Goal: Obtain resource: Obtain resource

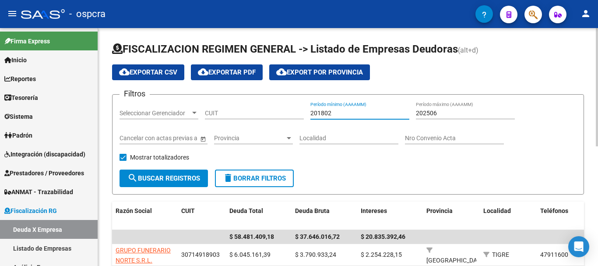
click at [349, 113] on input "201802" at bounding box center [359, 112] width 99 height 7
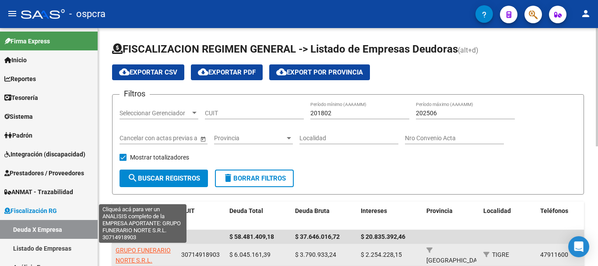
click at [148, 248] on span "GRUPO FUNERARIO NORTE S.R.L." at bounding box center [143, 254] width 55 height 17
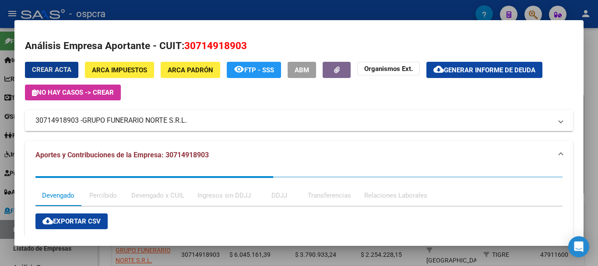
click at [161, 127] on mat-expansion-panel-header "30714918903 - GRUPO FUNERARIO NORTE S.R.L." at bounding box center [299, 120] width 548 height 21
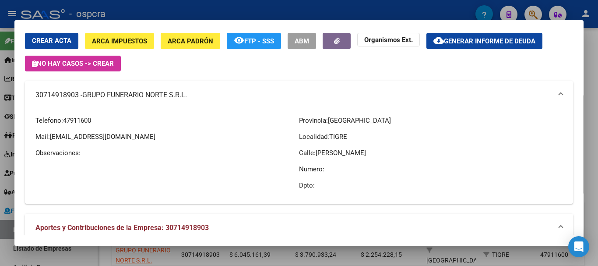
scroll to position [175, 0]
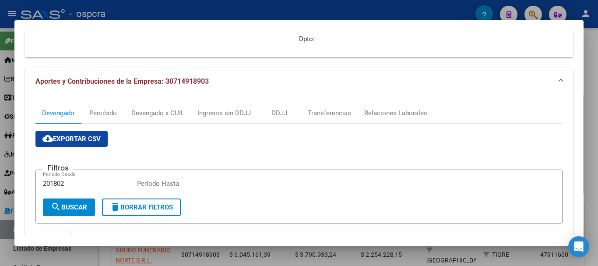
click at [188, 180] on input "Periodo Hasta" at bounding box center [181, 183] width 88 height 8
type input "202508"
click at [83, 207] on span "search Buscar" at bounding box center [69, 207] width 36 height 8
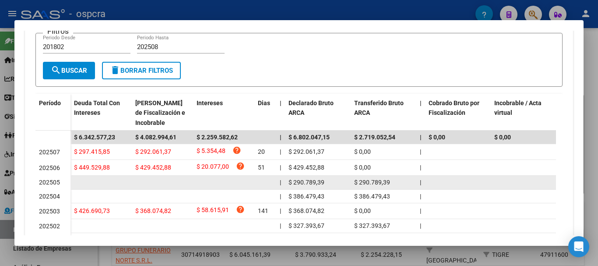
scroll to position [306, 0]
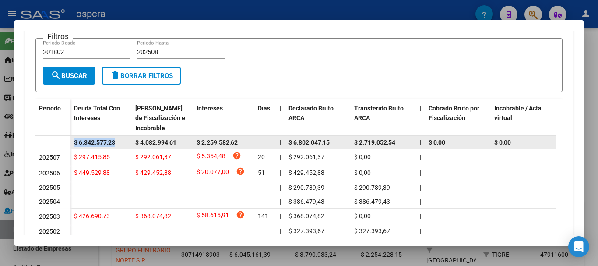
drag, startPoint x: 73, startPoint y: 141, endPoint x: 125, endPoint y: 140, distance: 52.1
click at [125, 140] on datatable-body-cell "$ 6.342.577,23" at bounding box center [100, 143] width 61 height 14
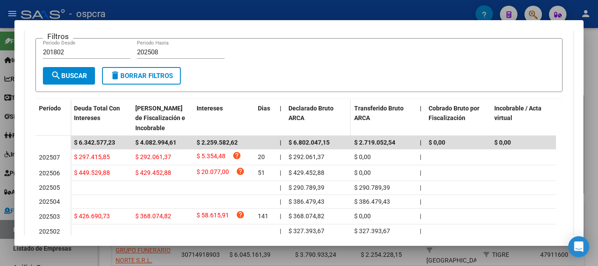
drag, startPoint x: 106, startPoint y: 145, endPoint x: 300, endPoint y: 120, distance: 196.0
click at [300, 120] on span "Declarado Bruto ARCA" at bounding box center [310, 113] width 45 height 17
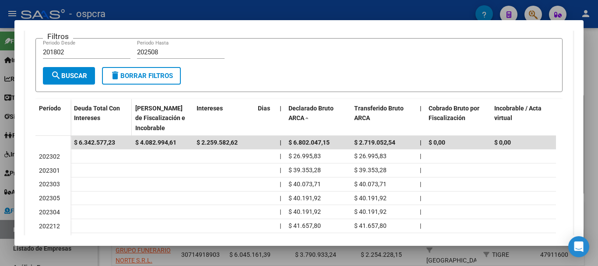
click at [109, 116] on div "Deuda Total Con Intereses" at bounding box center [101, 113] width 54 height 20
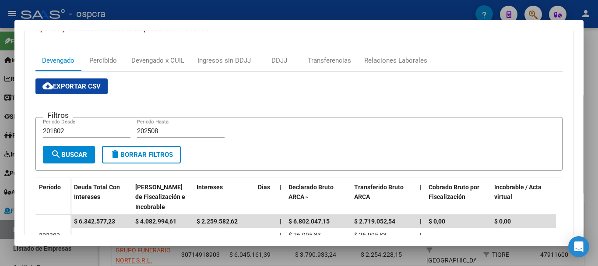
scroll to position [219, 0]
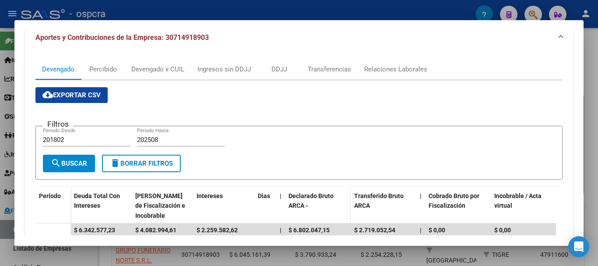
click at [320, 197] on span "Declarado Bruto ARCA" at bounding box center [310, 200] width 45 height 17
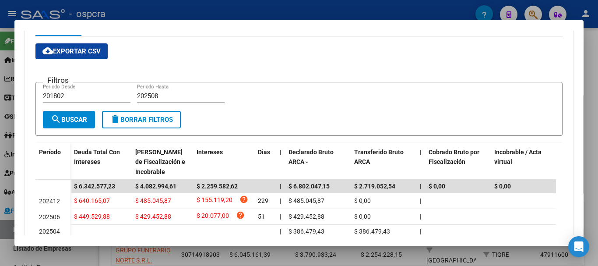
scroll to position [0, 0]
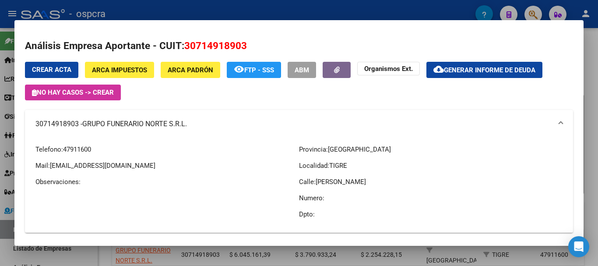
click at [0, 155] on div at bounding box center [299, 133] width 598 height 266
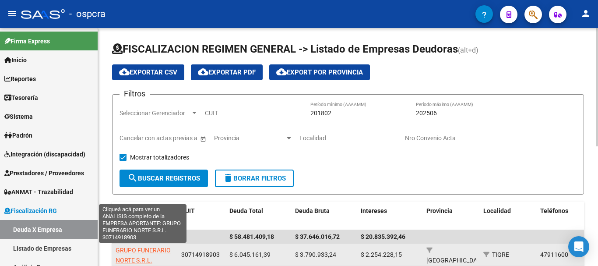
click at [151, 250] on span "GRUPO FUNERARIO NORTE S.R.L." at bounding box center [143, 254] width 55 height 17
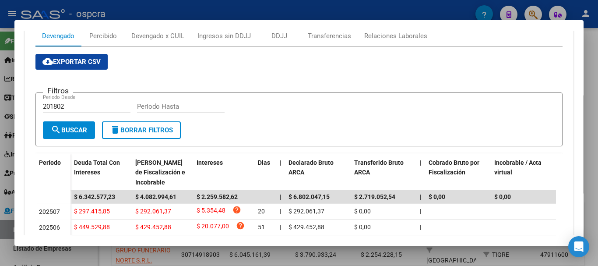
scroll to position [131, 0]
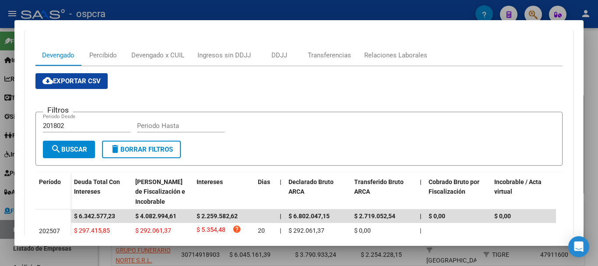
click at [169, 127] on input "Periodo Hasta" at bounding box center [181, 126] width 88 height 8
type input "202508"
click at [82, 155] on button "search Buscar" at bounding box center [69, 150] width 52 height 18
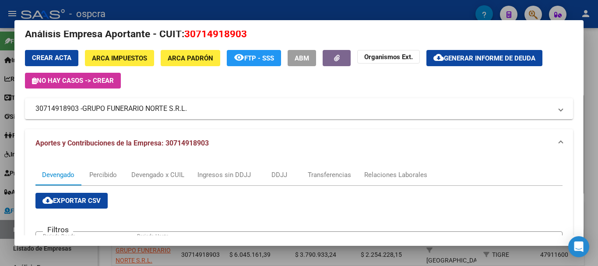
scroll to position [0, 0]
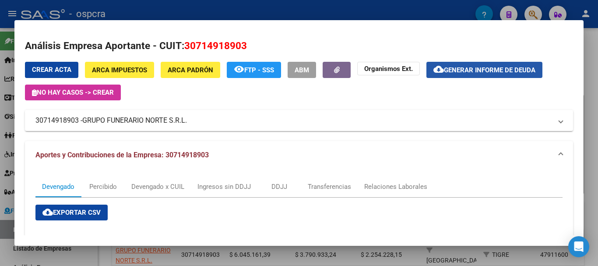
click at [480, 67] on span "Generar informe de deuda" at bounding box center [489, 70] width 91 height 8
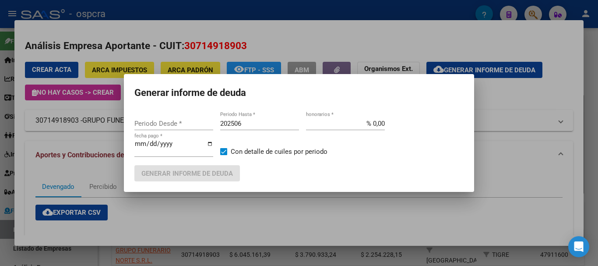
type input "201802"
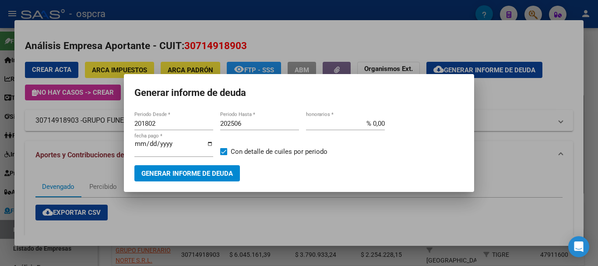
click at [254, 117] on div "202506 Periodo Hasta *" at bounding box center [259, 123] width 79 height 13
type input "202508"
click at [205, 176] on span "Generar informe de deuda" at bounding box center [186, 173] width 91 height 8
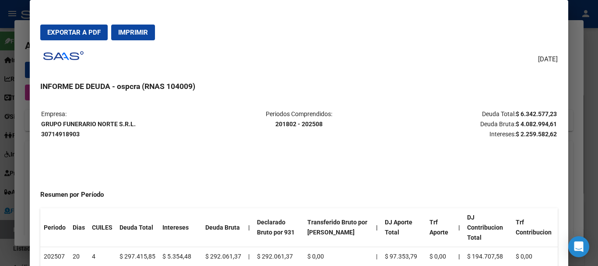
click at [83, 35] on span "Exportar a PDF" at bounding box center [73, 32] width 53 height 8
